Goal: Task Accomplishment & Management: Manage account settings

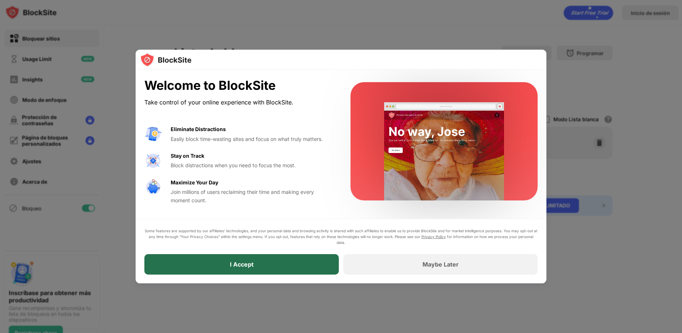
click at [245, 268] on div "I Accept" at bounding box center [241, 264] width 194 height 20
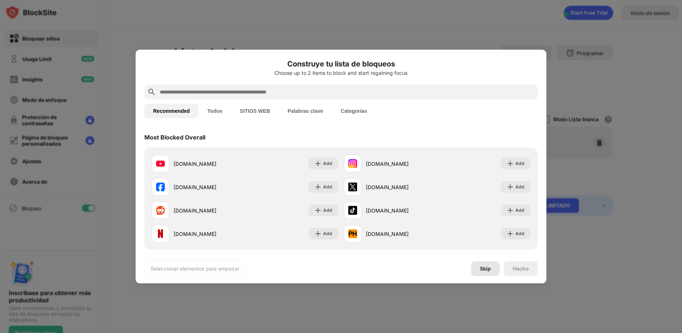
click at [484, 271] on div "Skip" at bounding box center [485, 269] width 11 height 6
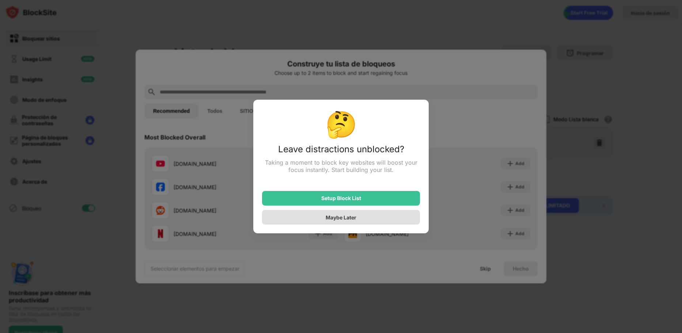
click at [333, 220] on div "Maybe Later" at bounding box center [340, 217] width 31 height 6
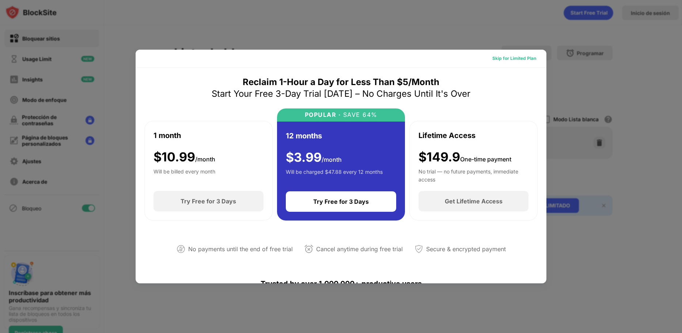
click at [503, 57] on div "Skip for Limited Plan" at bounding box center [514, 58] width 44 height 7
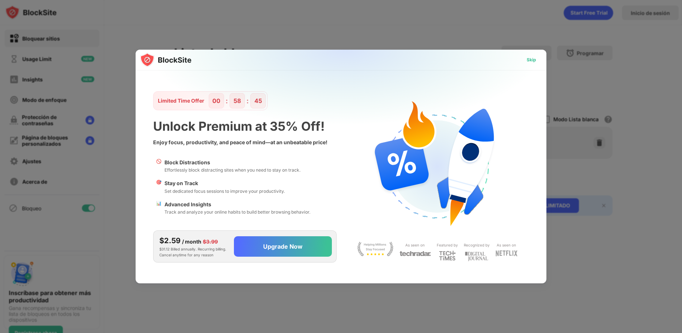
click at [530, 61] on div "Skip" at bounding box center [530, 59] width 9 height 7
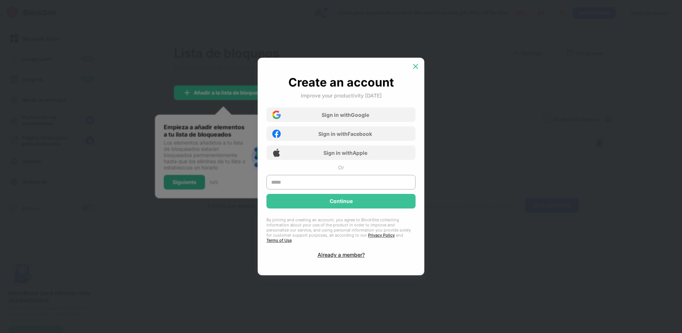
click at [417, 70] on img at bounding box center [415, 66] width 7 height 7
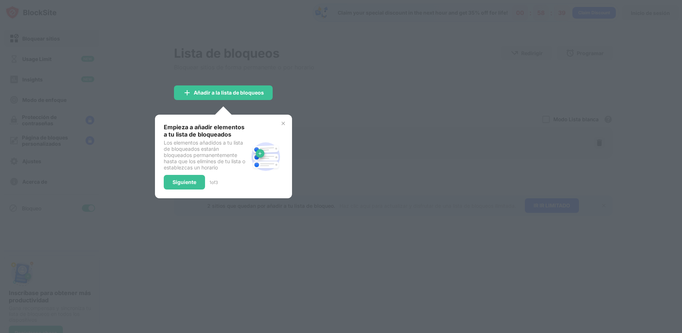
click at [282, 123] on img at bounding box center [283, 124] width 6 height 6
